Goal: Answer question/provide support

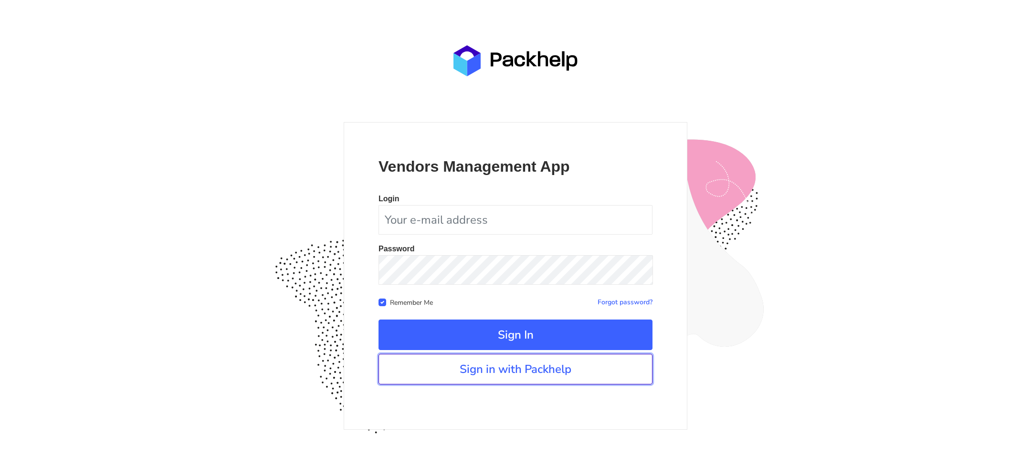
click at [537, 363] on link "Sign in with Packhelp" at bounding box center [516, 369] width 274 height 31
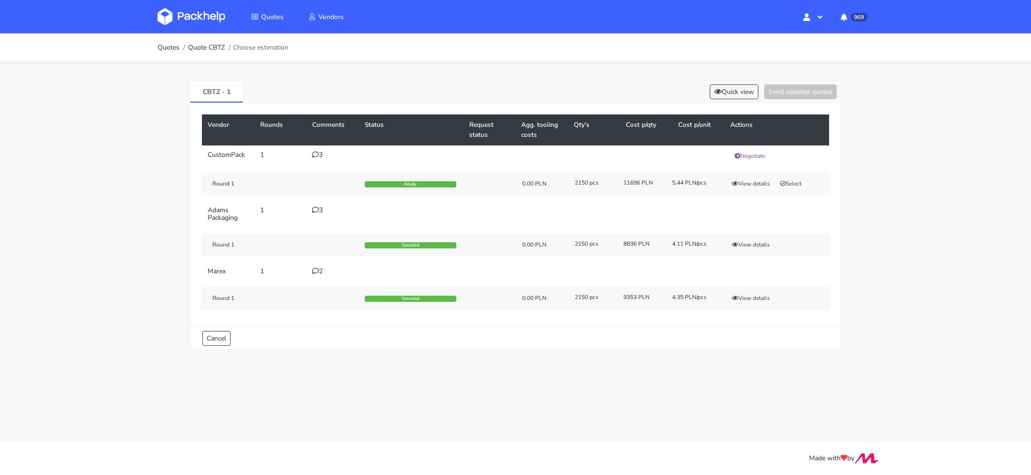
click at [316, 207] on icon at bounding box center [315, 210] width 7 height 7
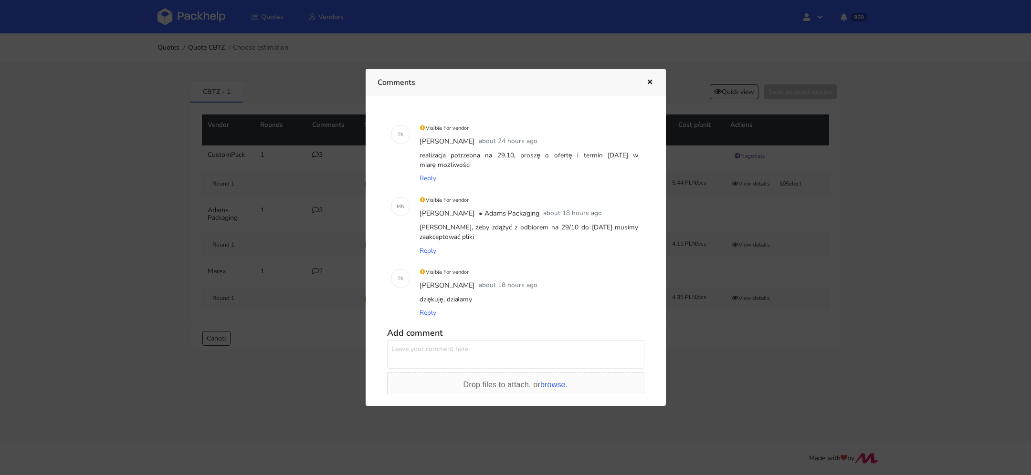
scroll to position [44, 0]
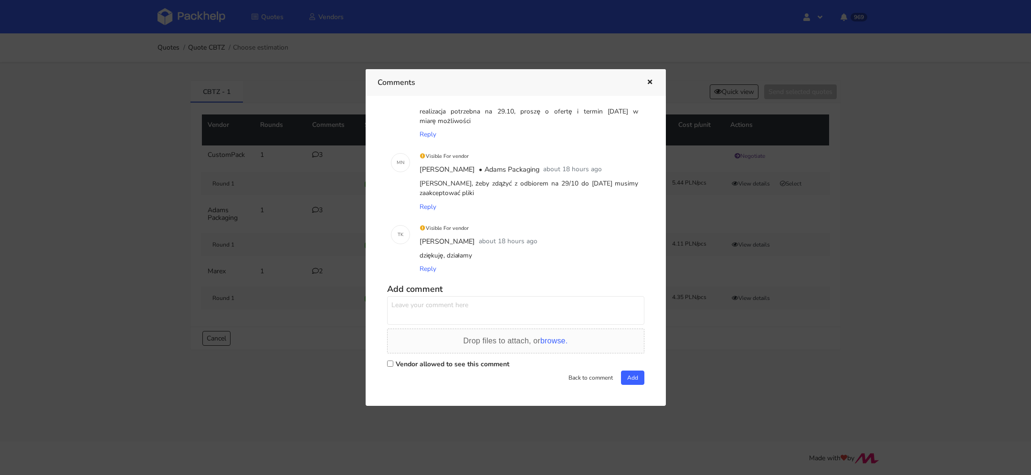
click at [402, 366] on label "Vendor allowed to see this comment" at bounding box center [453, 364] width 114 height 9
click at [393, 366] on input "Vendor allowed to see this comment" at bounding box center [390, 364] width 6 height 6
checkbox input "true"
click at [401, 307] on textarea at bounding box center [515, 310] width 257 height 29
click at [465, 302] on textarea "Pani Małgorzato, czy ustrymamy terin i cenę na tekturze bielonej" at bounding box center [515, 310] width 257 height 29
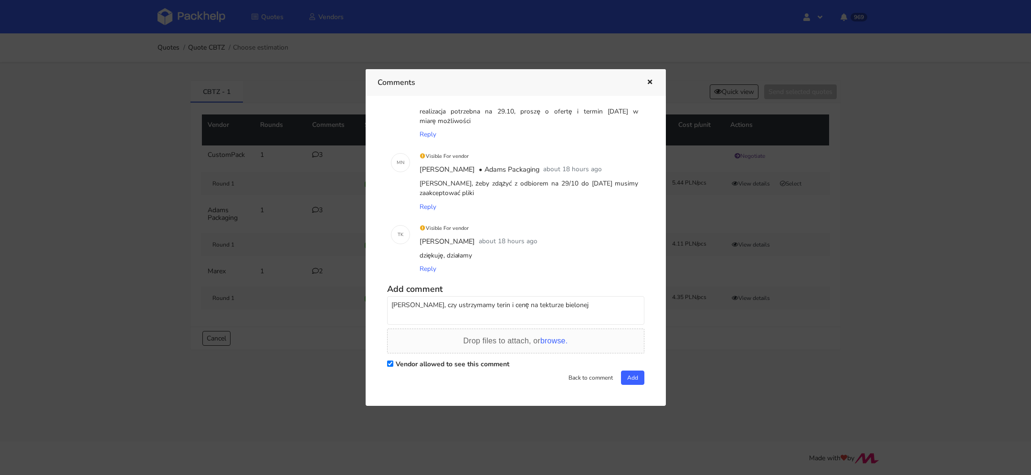
click at [503, 301] on textarea "Pani Małgorzato, czy ustrzymamy terin i cenę na tekturze bielonej" at bounding box center [515, 310] width 257 height 29
click at [460, 300] on textarea "Pani Małgorzato, czy ustrzymamy terimn i cenę na tekturze bielonej" at bounding box center [515, 310] width 257 height 29
click at [461, 305] on textarea "Pani Małgorzato, czy ustrzymamy terimn i cenę na tekturze bielonej" at bounding box center [515, 310] width 257 height 29
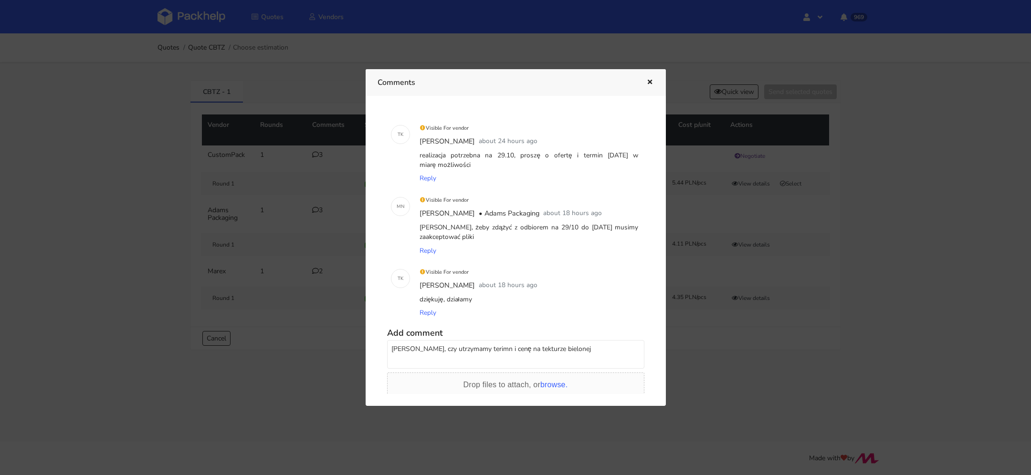
click at [497, 348] on textarea "Pani Małgorzato, czy utrzymamy terimn i cenę na tekturze bielonej" at bounding box center [515, 354] width 257 height 29
click at [600, 352] on textarea "Pani Małgorzato, czy utrzymamy termin i cenę na tekturze bielonej" at bounding box center [515, 354] width 257 height 29
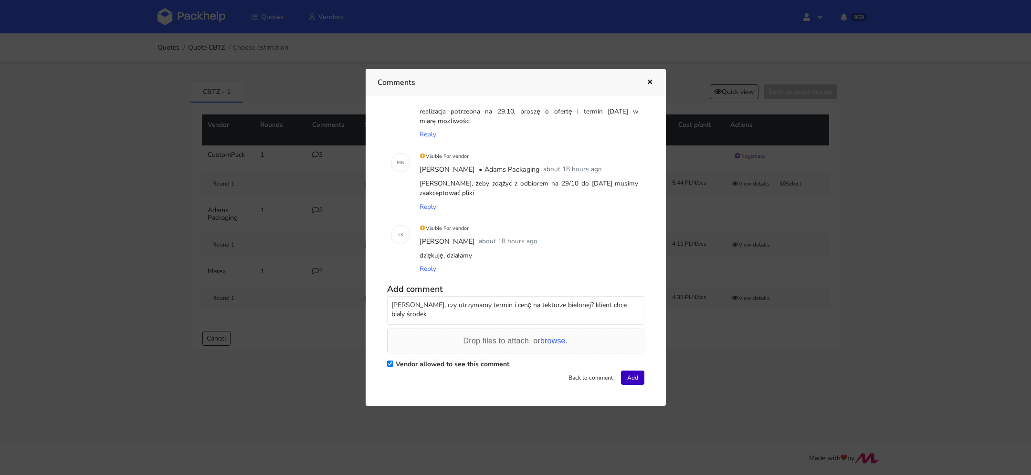
type textarea "Pani Małgorzato, czy utrzymamy termin i cenę na tekturze bielonej? klient chce …"
click at [632, 378] on button "Add" at bounding box center [632, 378] width 23 height 14
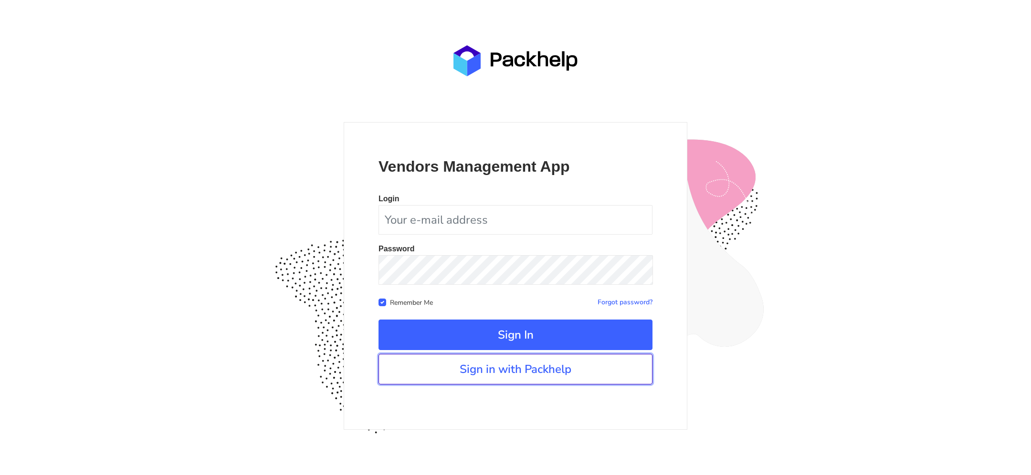
click at [459, 373] on link "Sign in with Packhelp" at bounding box center [516, 369] width 274 height 31
